Goal: Information Seeking & Learning: Find specific fact

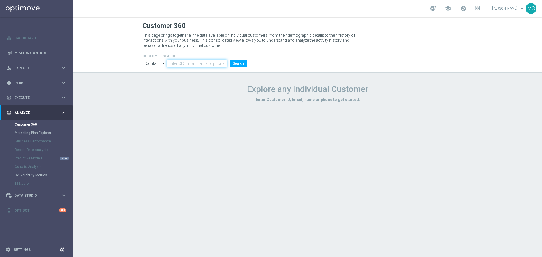
click at [201, 65] on input "text" at bounding box center [197, 64] width 60 height 8
paste input "2030777"
type input "2030777"
click at [244, 65] on button "Search" at bounding box center [238, 64] width 17 height 8
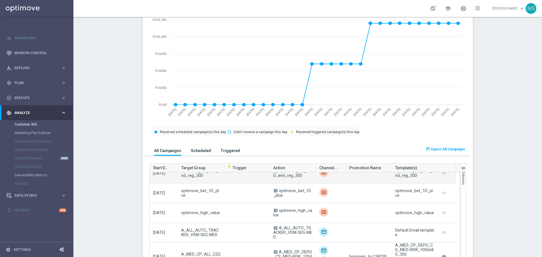
scroll to position [141, 0]
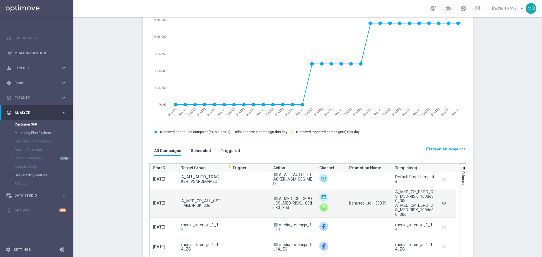
click at [375, 204] on span "bonusapi_tg-138339" at bounding box center [367, 203] width 37 height 5
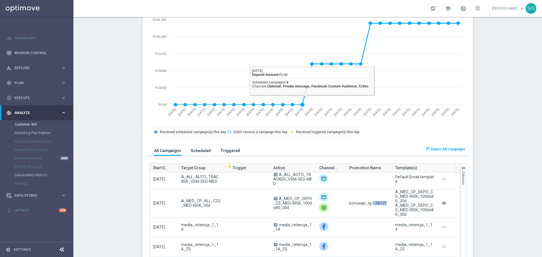
copy span "138339"
